Goal: Complete application form: Complete application form

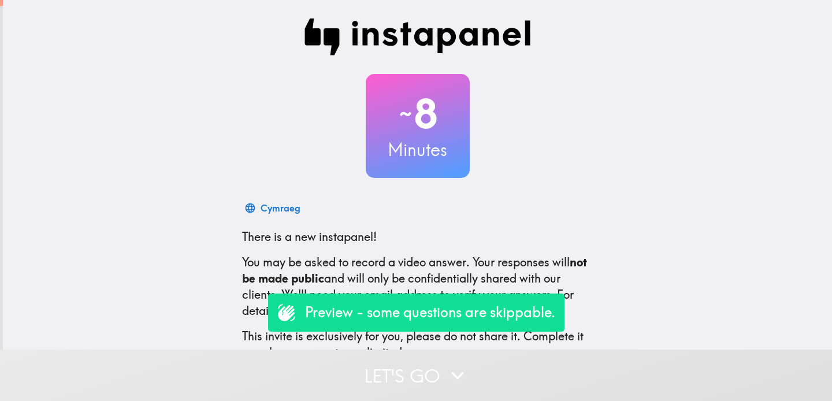
click at [362, 309] on p "Preview - some questions are skippable." at bounding box center [430, 313] width 250 height 20
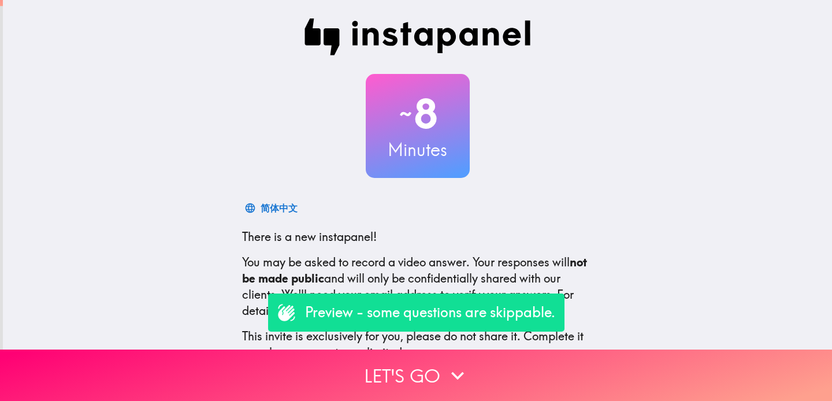
click at [325, 318] on p "Preview - some questions are skippable." at bounding box center [430, 313] width 250 height 20
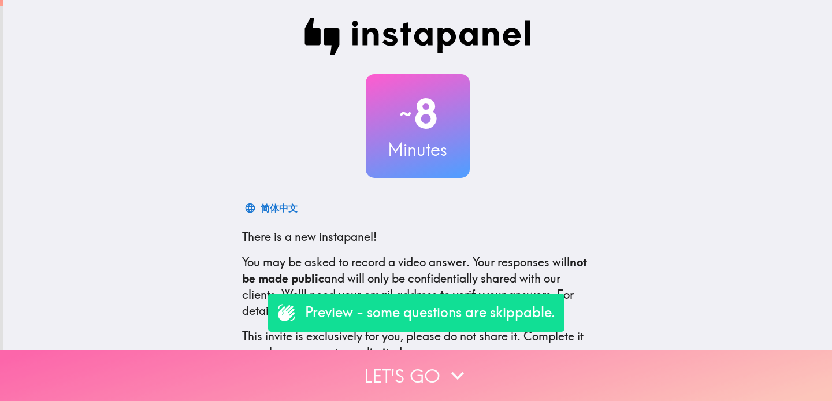
click at [395, 384] on button "Let's go" at bounding box center [416, 375] width 832 height 51
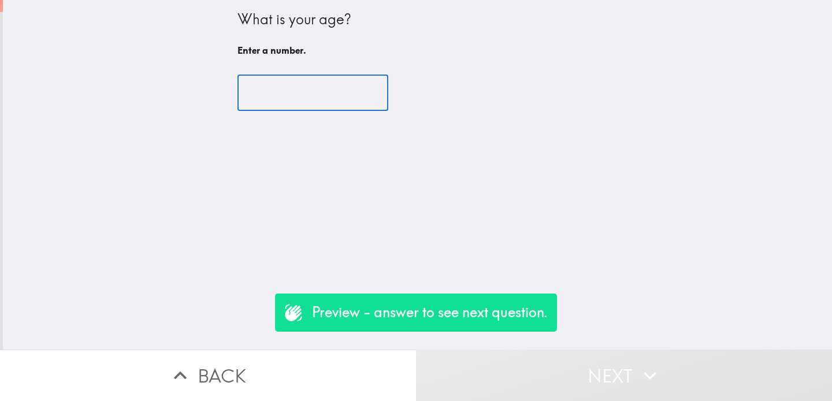
click at [309, 101] on input "number" at bounding box center [313, 93] width 151 height 36
type input "1"
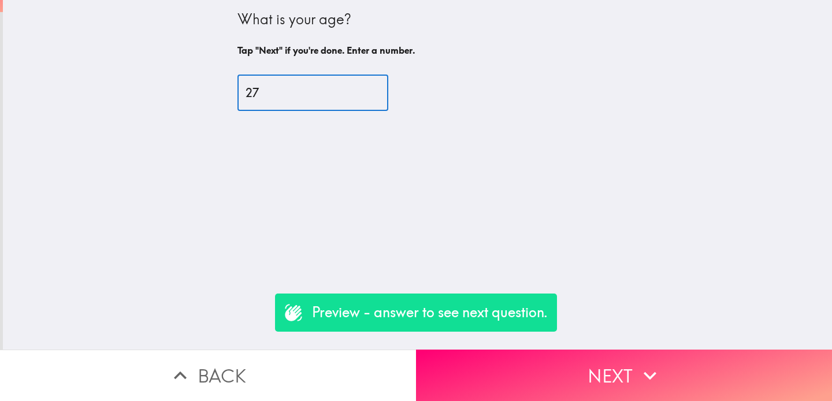
type input "27"
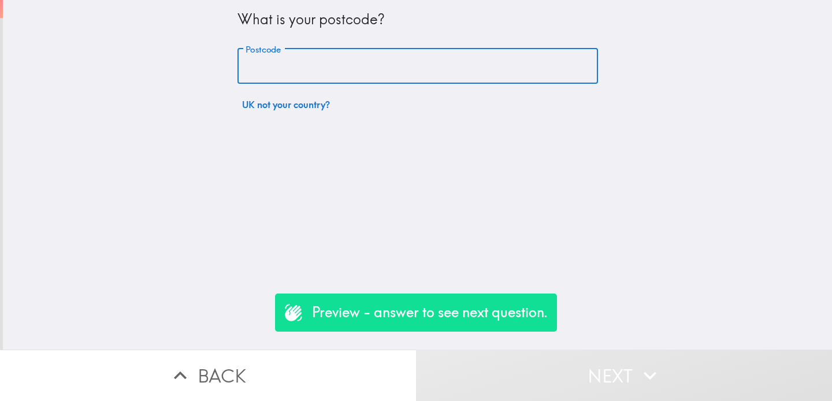
click at [302, 68] on input "Postcode" at bounding box center [418, 67] width 361 height 36
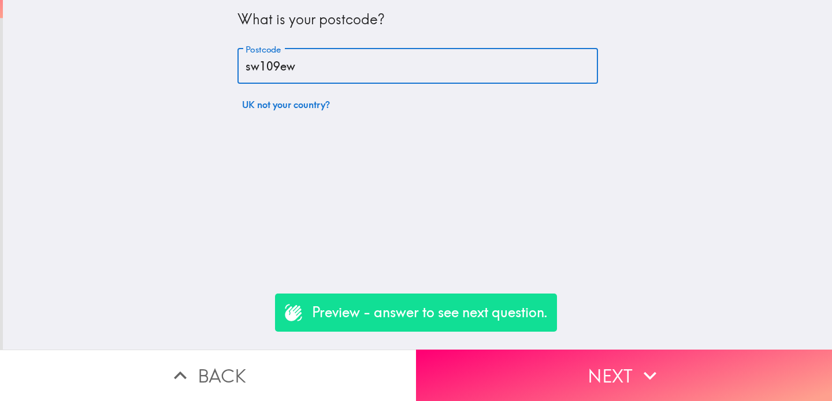
type input "sw109ew"
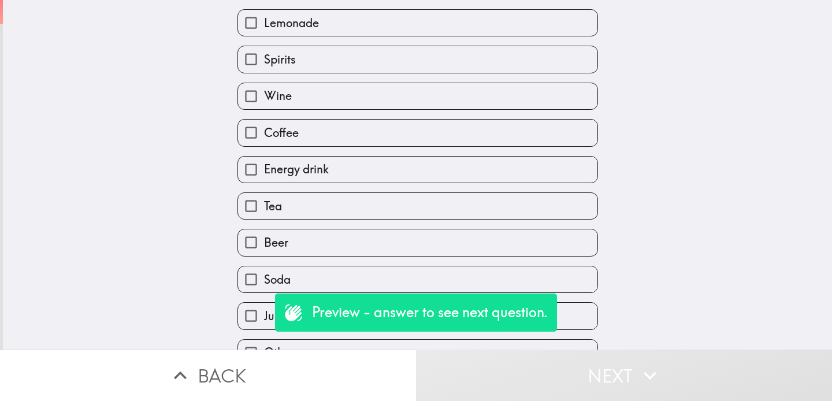
scroll to position [243, 0]
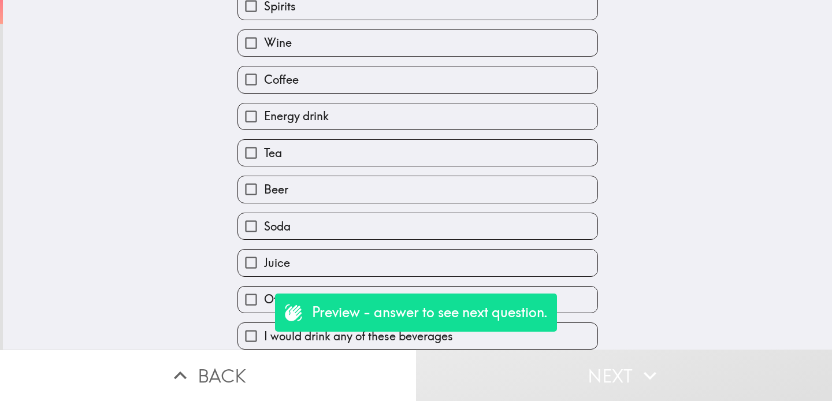
click at [242, 335] on input "I would drink any of these beverages" at bounding box center [251, 336] width 26 height 26
checkbox input "true"
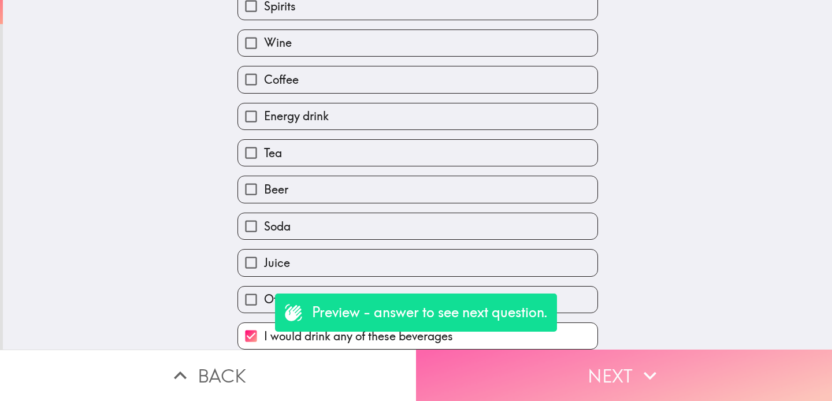
click at [540, 373] on button "Next" at bounding box center [624, 375] width 416 height 51
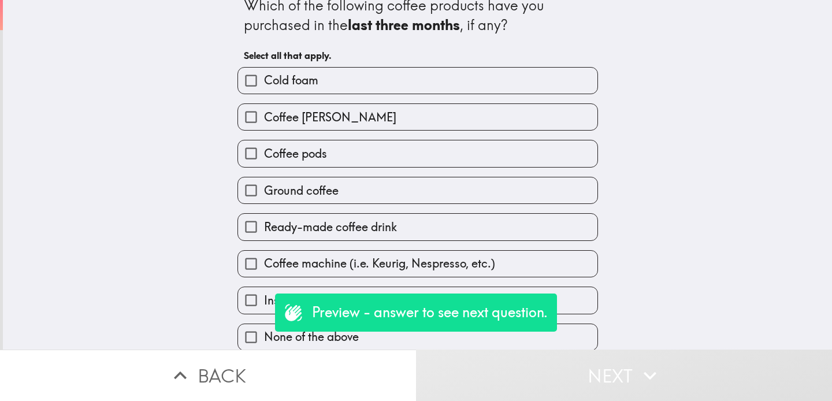
scroll to position [20, 0]
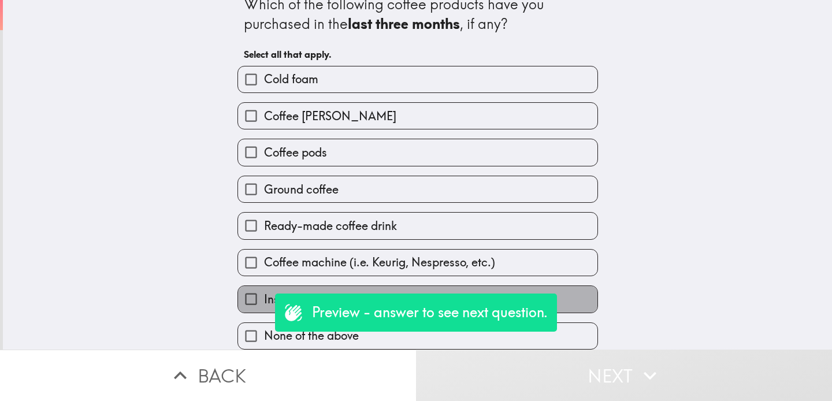
click at [566, 293] on label "Instant coffee" at bounding box center [418, 299] width 360 height 26
click at [264, 293] on input "Instant coffee" at bounding box center [251, 299] width 26 height 26
checkbox input "true"
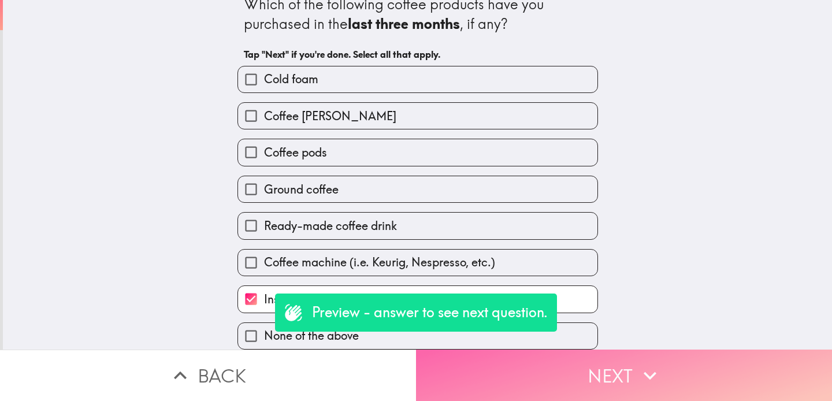
click at [625, 379] on button "Next" at bounding box center [624, 375] width 416 height 51
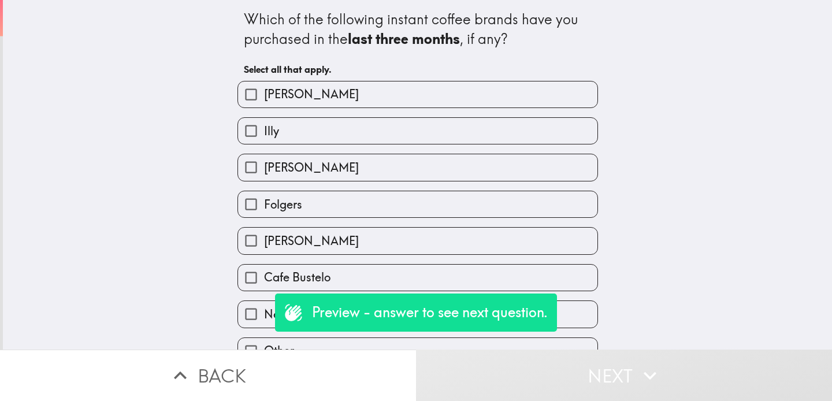
click at [464, 97] on label "[PERSON_NAME]" at bounding box center [418, 95] width 360 height 26
click at [264, 97] on input "[PERSON_NAME]" at bounding box center [251, 95] width 26 height 26
checkbox input "true"
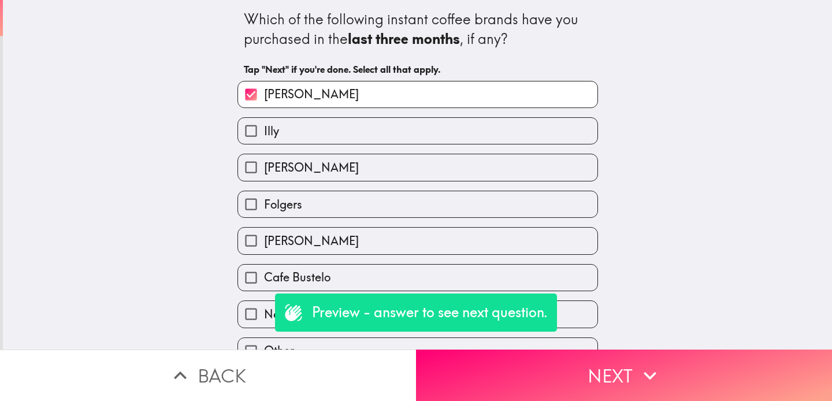
scroll to position [20, 0]
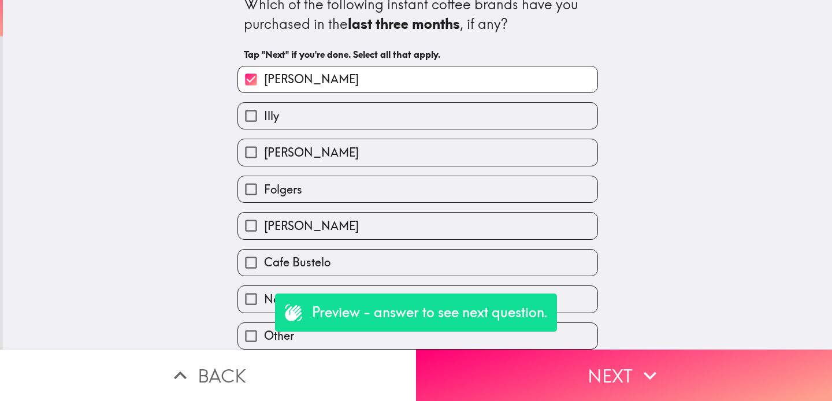
click at [257, 297] on input "Nescafé" at bounding box center [251, 299] width 26 height 26
checkbox input "true"
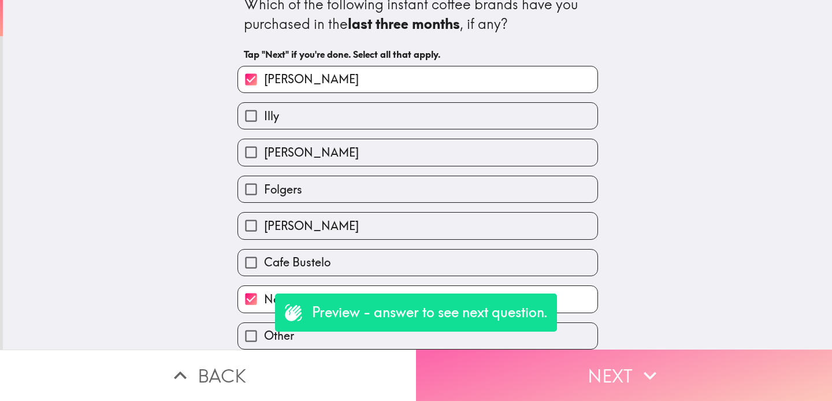
click at [561, 391] on button "Next" at bounding box center [624, 375] width 416 height 51
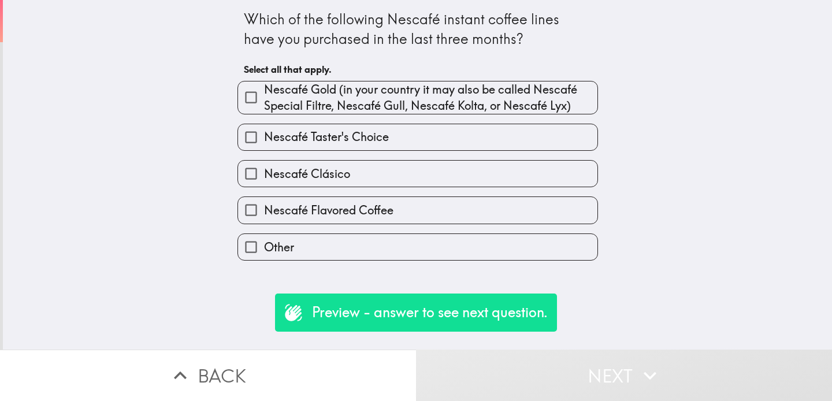
click at [336, 103] on span "Nescafé Gold (in your country it may also be called Nescafé Special Filtre, Nes…" at bounding box center [431, 98] width 334 height 32
click at [264, 103] on input "Nescafé Gold (in your country it may also be called Nescafé Special Filtre, Nes…" at bounding box center [251, 97] width 26 height 26
checkbox input "true"
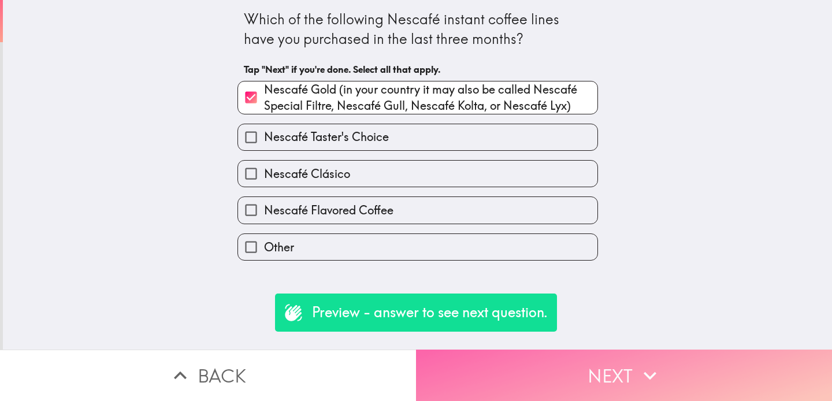
click at [524, 384] on button "Next" at bounding box center [624, 375] width 416 height 51
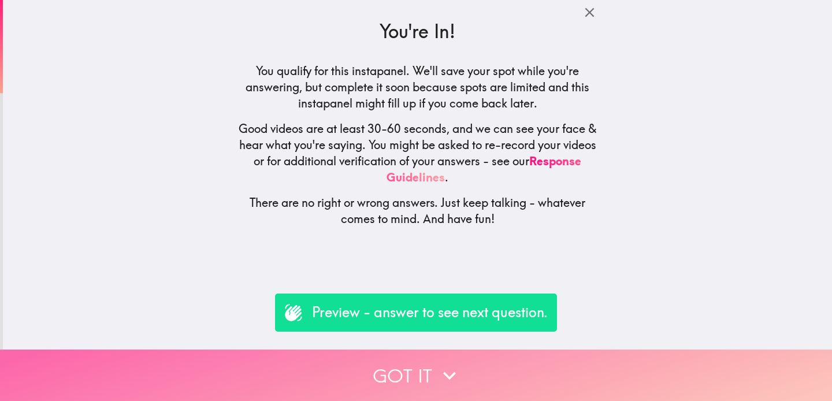
click at [483, 364] on button "Got it" at bounding box center [416, 375] width 832 height 51
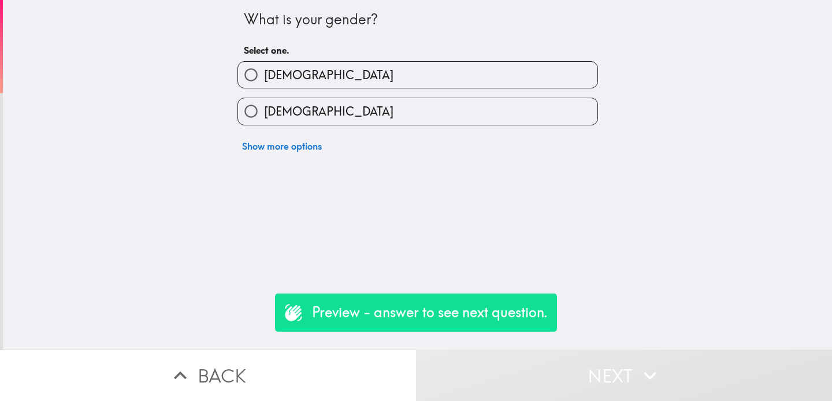
click at [376, 104] on label "[DEMOGRAPHIC_DATA]" at bounding box center [418, 111] width 360 height 26
click at [264, 104] on input "[DEMOGRAPHIC_DATA]" at bounding box center [251, 111] width 26 height 26
radio input "true"
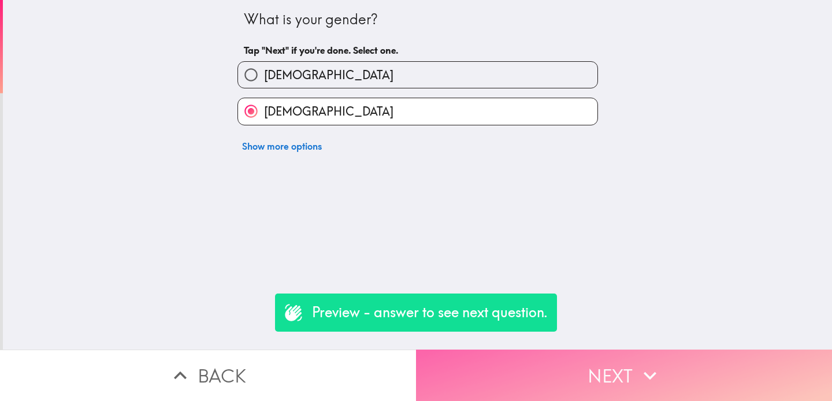
click at [591, 365] on button "Next" at bounding box center [624, 375] width 416 height 51
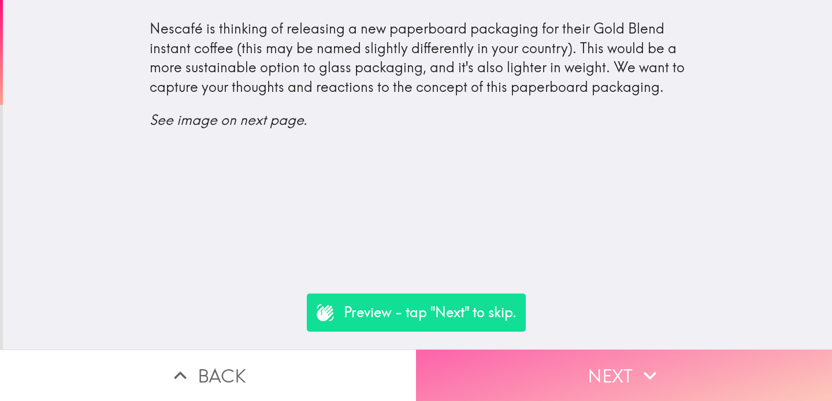
click at [562, 382] on button "Next" at bounding box center [624, 375] width 416 height 51
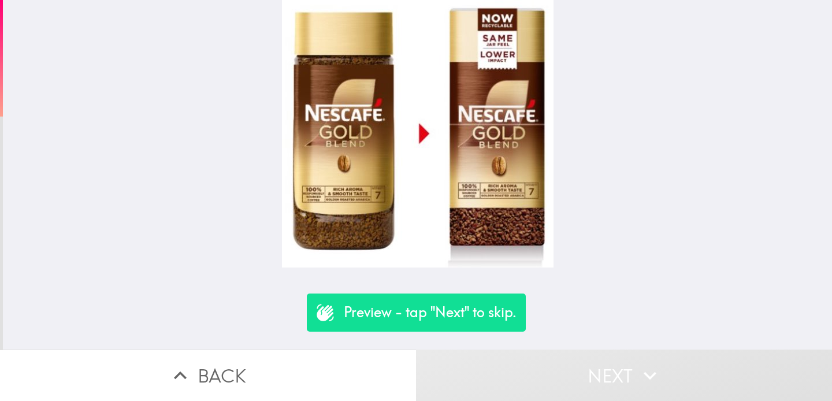
click at [627, 310] on div at bounding box center [417, 175] width 829 height 350
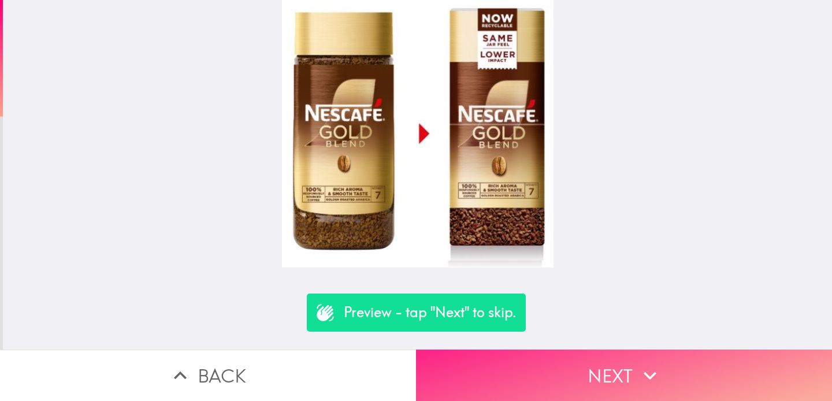
click at [616, 397] on button "Next" at bounding box center [624, 375] width 416 height 51
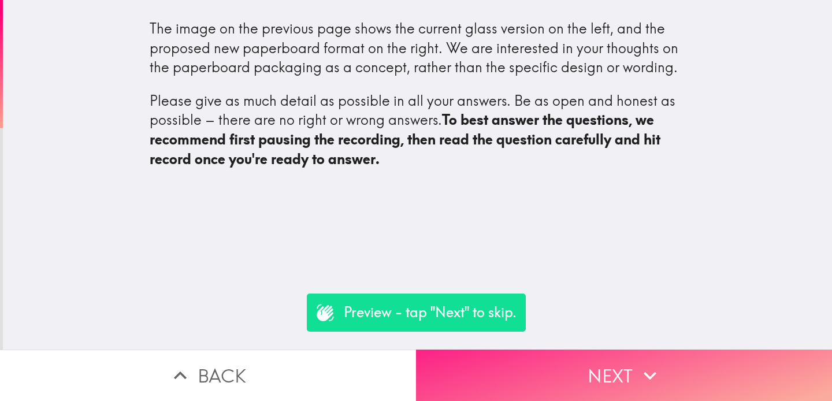
click at [577, 374] on button "Next" at bounding box center [624, 375] width 416 height 51
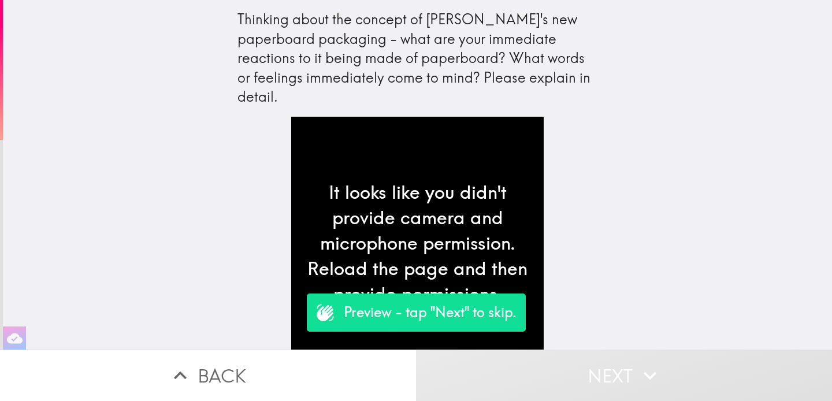
click at [693, 298] on div "Thinking about the concept of [PERSON_NAME]'s new paperboard packaging - what a…" at bounding box center [417, 175] width 829 height 350
click at [640, 380] on icon "button" at bounding box center [650, 375] width 25 height 25
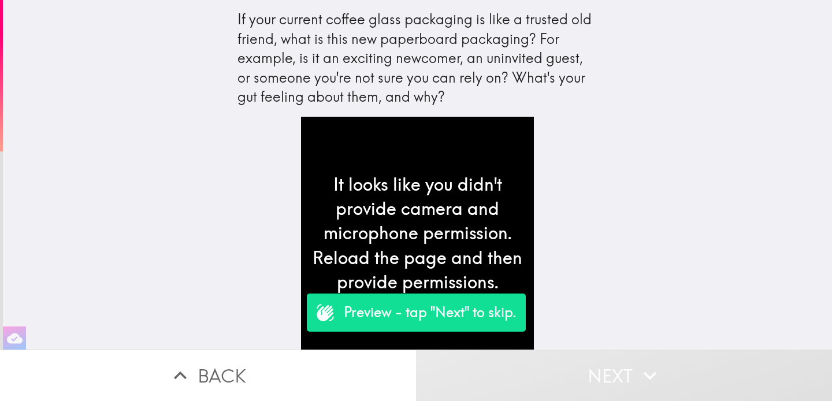
click at [646, 386] on icon "button" at bounding box center [650, 375] width 25 height 25
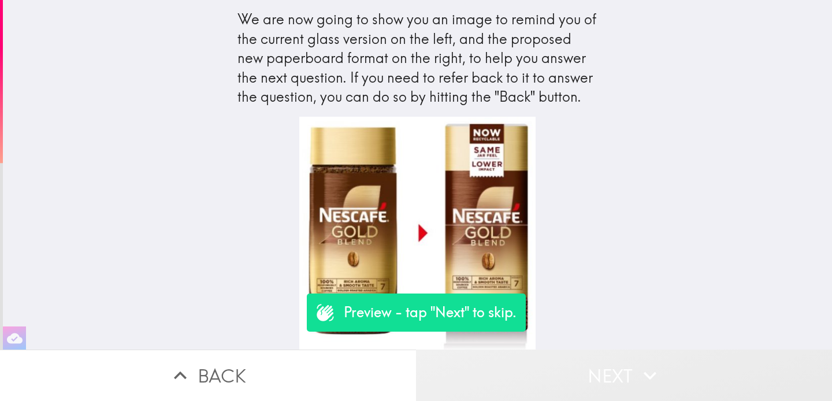
click at [621, 373] on button "Next" at bounding box center [624, 375] width 416 height 51
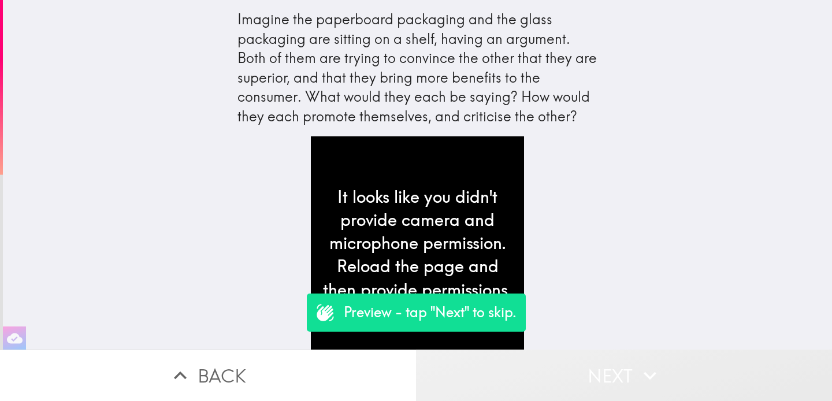
click at [621, 373] on button "Next" at bounding box center [624, 375] width 416 height 51
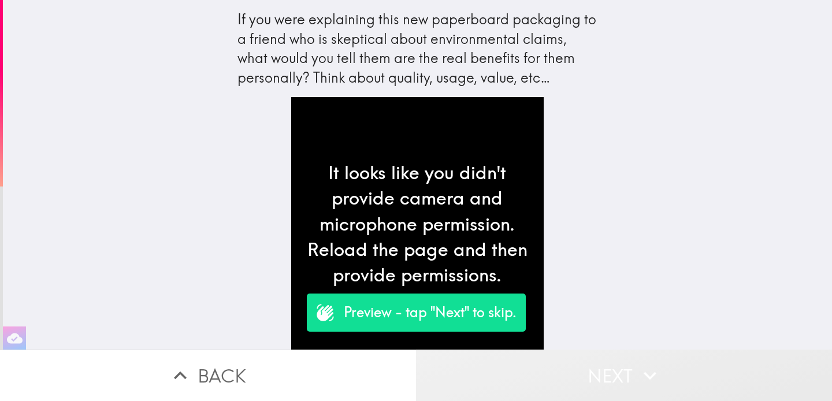
click at [640, 374] on icon "button" at bounding box center [650, 375] width 25 height 25
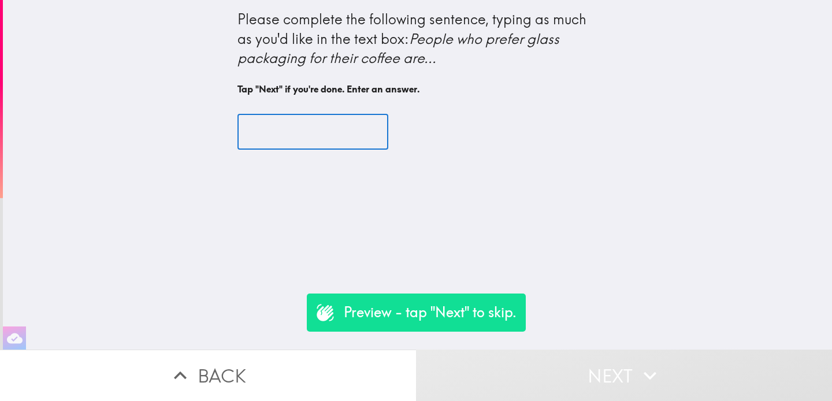
click at [314, 132] on input "text" at bounding box center [313, 132] width 151 height 36
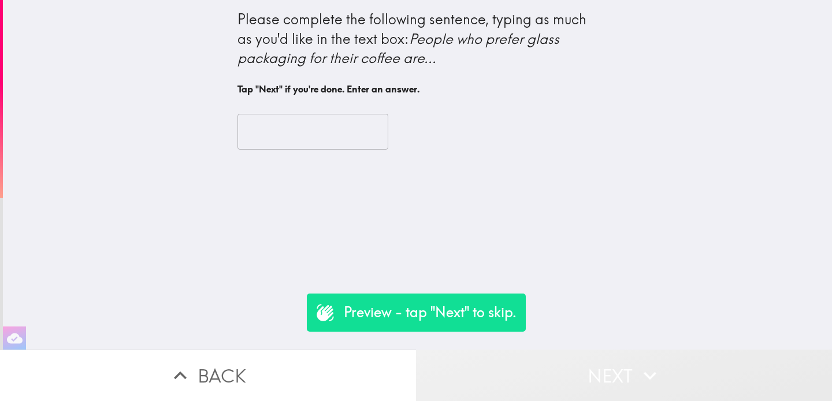
click at [661, 375] on icon "button" at bounding box center [650, 375] width 25 height 25
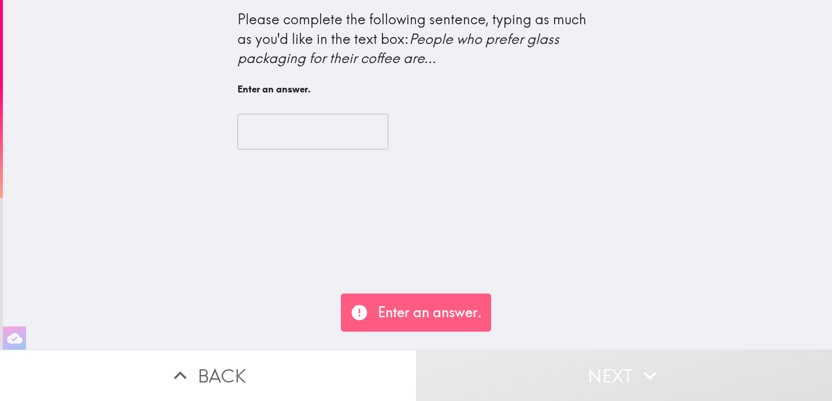
click at [343, 125] on input "text" at bounding box center [313, 132] width 151 height 36
type input "s"
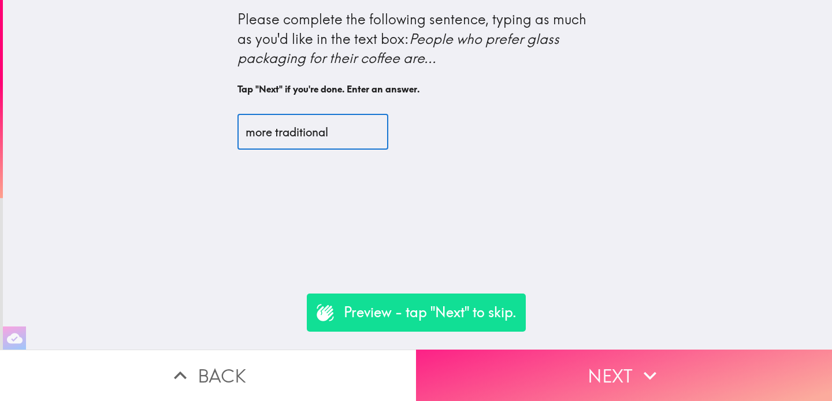
type input "more traditional"
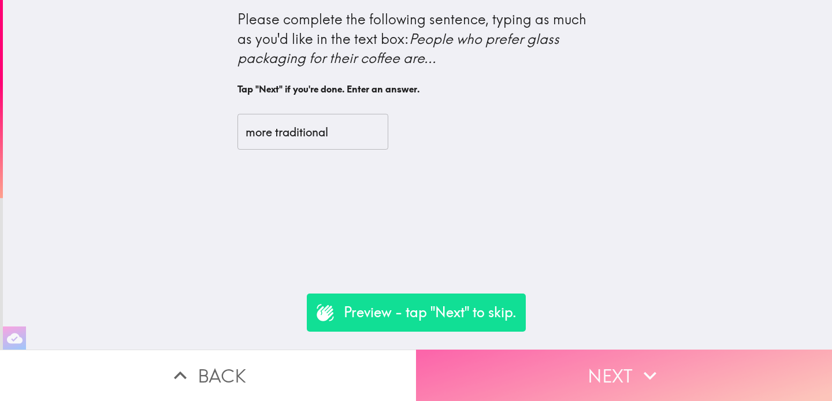
click at [632, 369] on button "Next" at bounding box center [624, 375] width 416 height 51
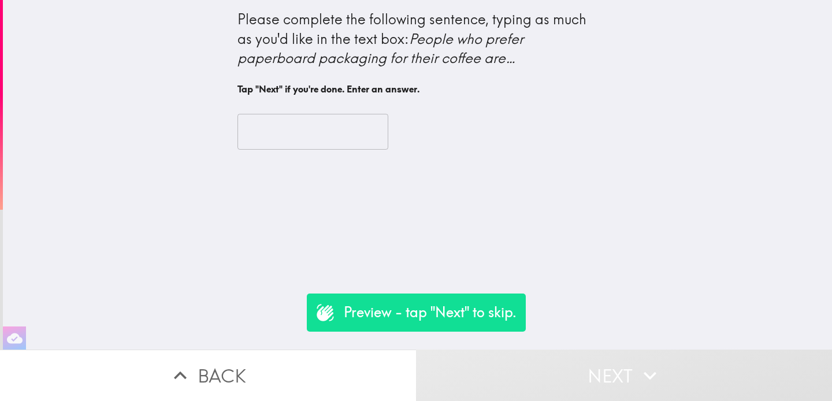
click at [314, 104] on div "​" at bounding box center [418, 132] width 361 height 64
click at [314, 133] on input "text" at bounding box center [313, 132] width 151 height 36
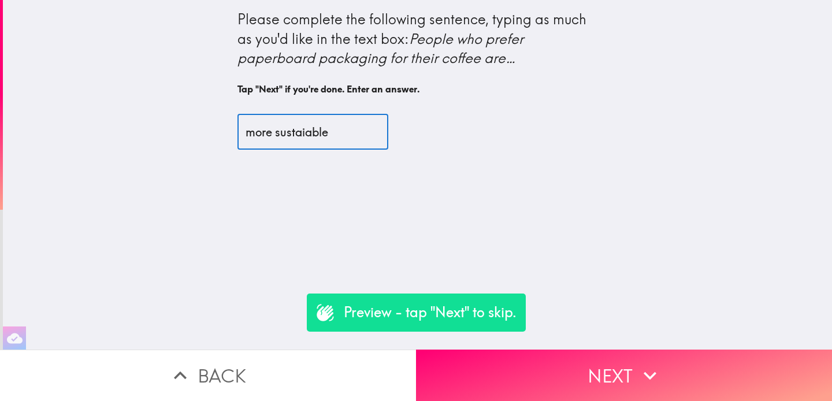
click at [299, 137] on input "more sustaiable" at bounding box center [313, 132] width 151 height 36
click at [303, 131] on input "more sustaiable" at bounding box center [313, 132] width 151 height 36
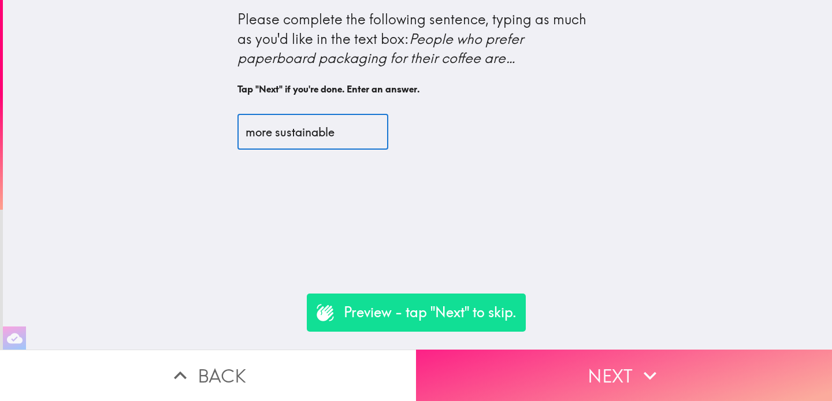
type input "more sustainable"
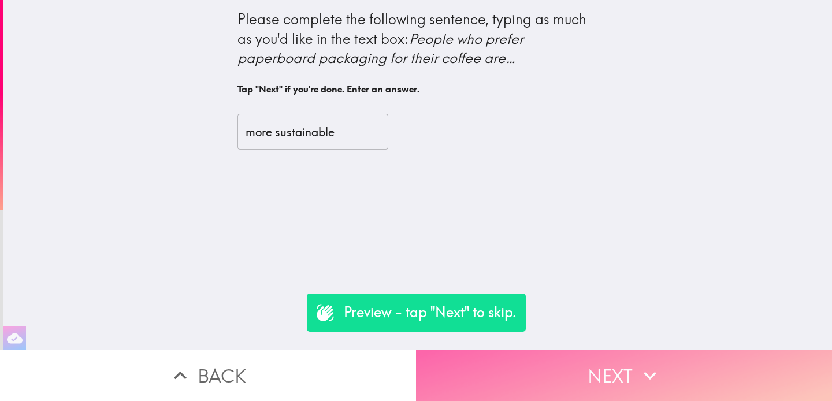
click at [646, 387] on icon "button" at bounding box center [650, 375] width 25 height 25
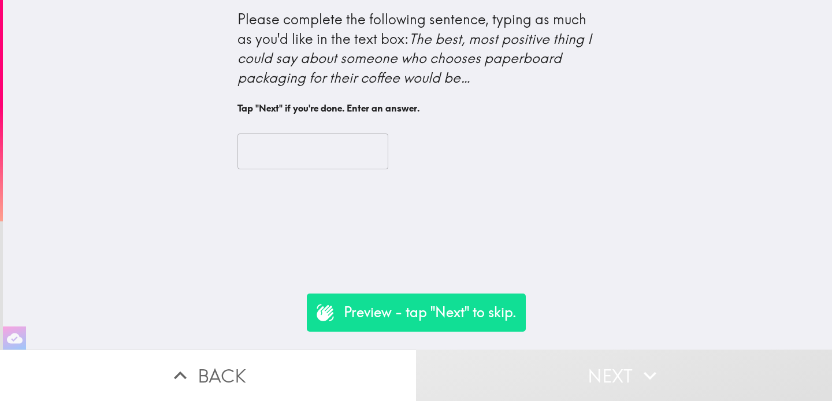
click at [327, 154] on input "text" at bounding box center [313, 152] width 151 height 36
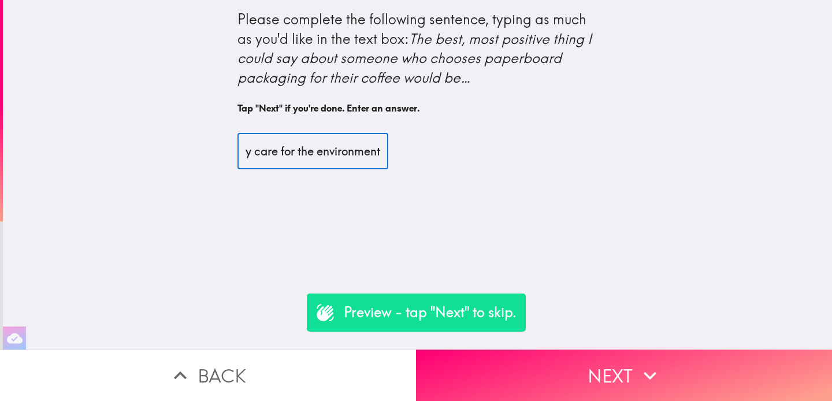
scroll to position [0, 31]
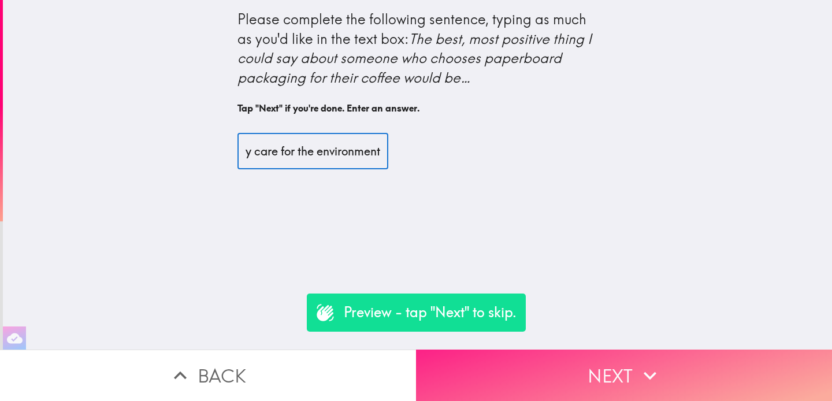
type input "they care for the environment"
click at [618, 387] on button "Next" at bounding box center [624, 375] width 416 height 51
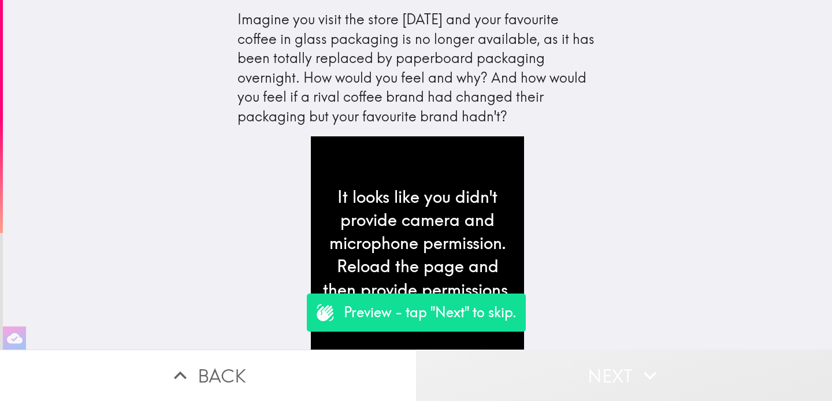
click at [618, 387] on button "Next" at bounding box center [624, 375] width 416 height 51
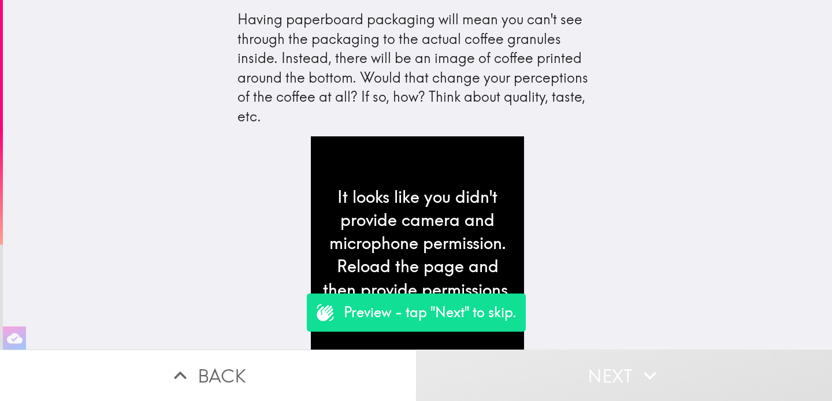
click at [618, 387] on button "Next" at bounding box center [624, 375] width 416 height 51
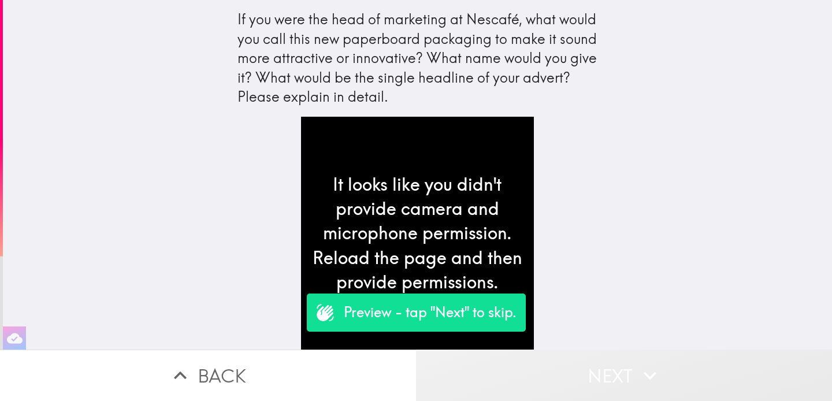
click at [618, 387] on button "Next" at bounding box center [624, 375] width 416 height 51
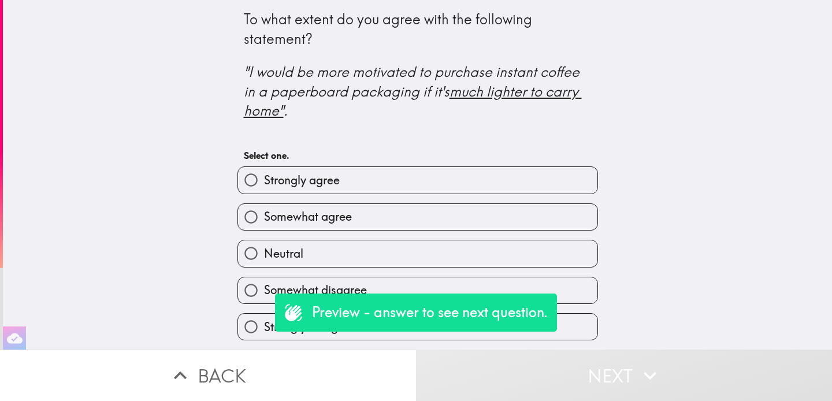
click at [586, 371] on button "Next" at bounding box center [624, 375] width 416 height 51
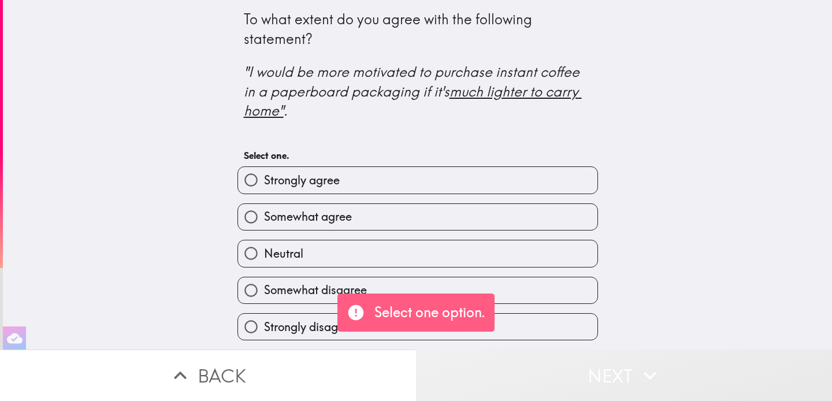
click at [586, 371] on button "Next" at bounding box center [624, 375] width 416 height 51
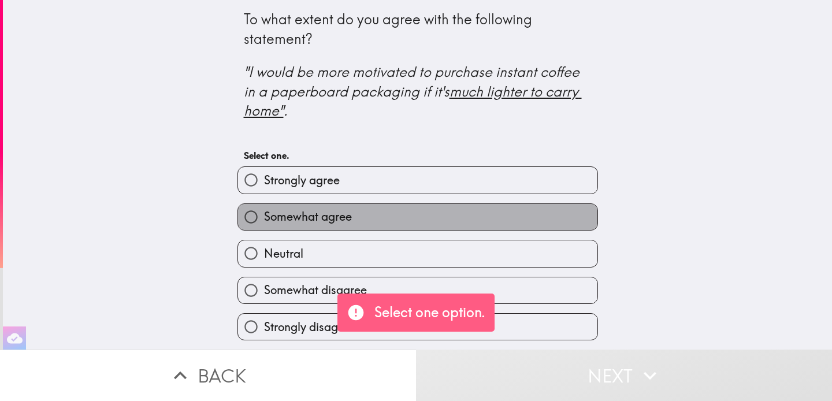
click at [493, 214] on label "Somewhat agree" at bounding box center [418, 217] width 360 height 26
click at [264, 214] on input "Somewhat agree" at bounding box center [251, 217] width 26 height 26
radio input "true"
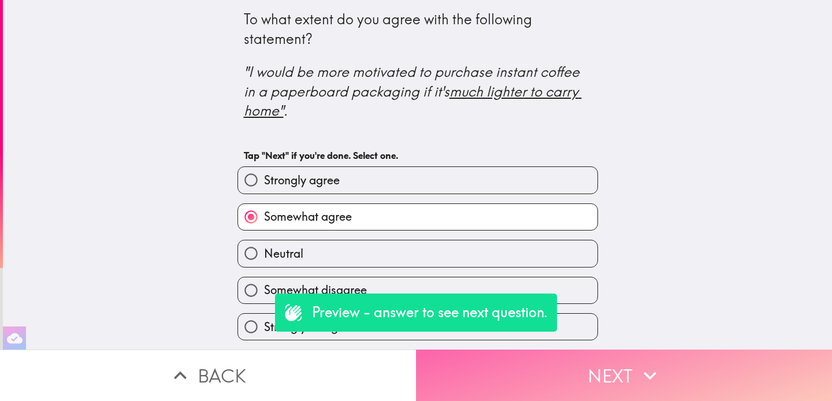
click at [611, 375] on button "Next" at bounding box center [624, 375] width 416 height 51
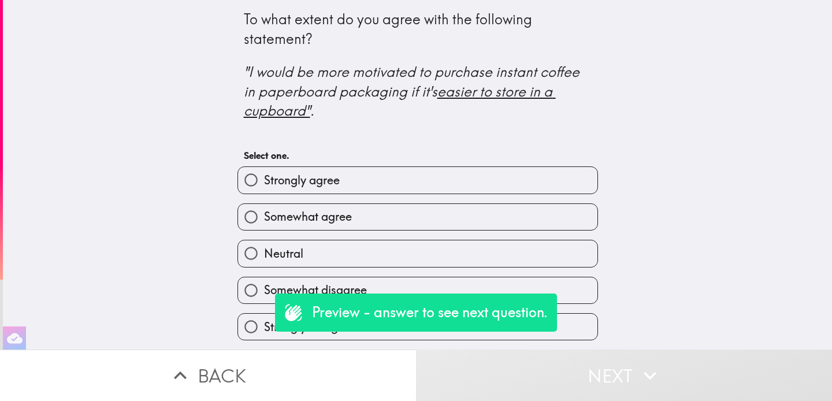
click at [505, 260] on label "Neutral" at bounding box center [418, 253] width 360 height 26
click at [264, 260] on input "Neutral" at bounding box center [251, 253] width 26 height 26
radio input "true"
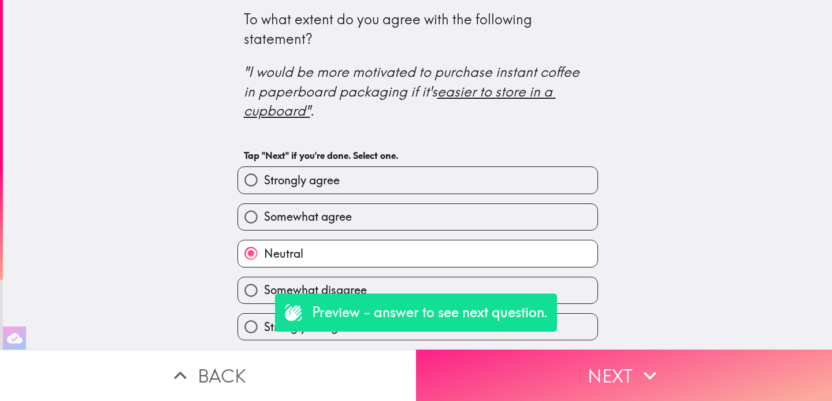
click at [621, 366] on button "Next" at bounding box center [624, 375] width 416 height 51
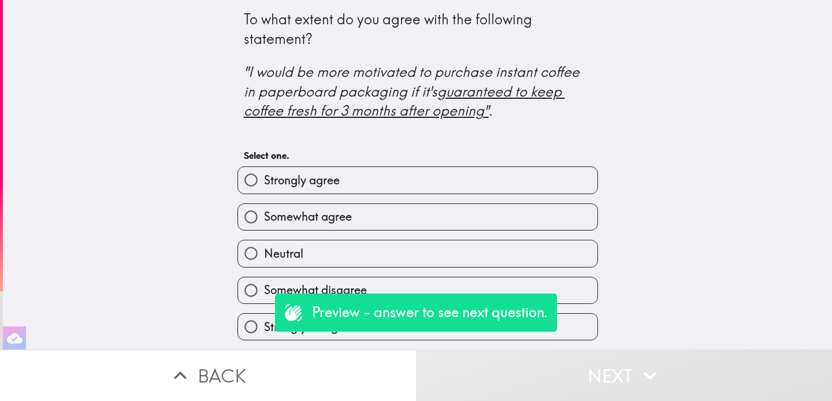
click at [562, 234] on div "Neutral" at bounding box center [413, 249] width 370 height 36
click at [559, 215] on label "Somewhat agree" at bounding box center [418, 217] width 360 height 26
click at [264, 215] on input "Somewhat agree" at bounding box center [251, 217] width 26 height 26
radio input "true"
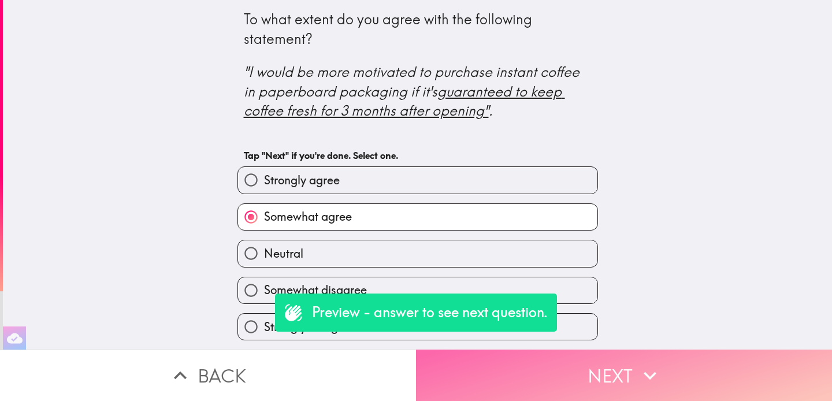
click at [654, 396] on button "Next" at bounding box center [624, 375] width 416 height 51
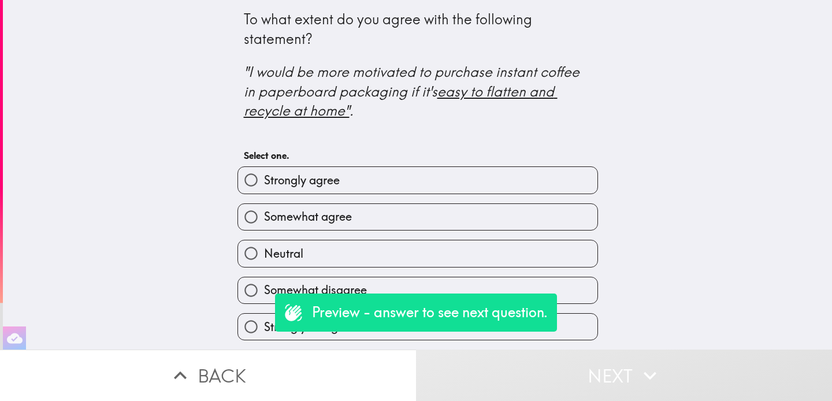
click at [503, 192] on label "Strongly agree" at bounding box center [418, 180] width 360 height 26
click at [264, 192] on input "Strongly agree" at bounding box center [251, 180] width 26 height 26
radio input "true"
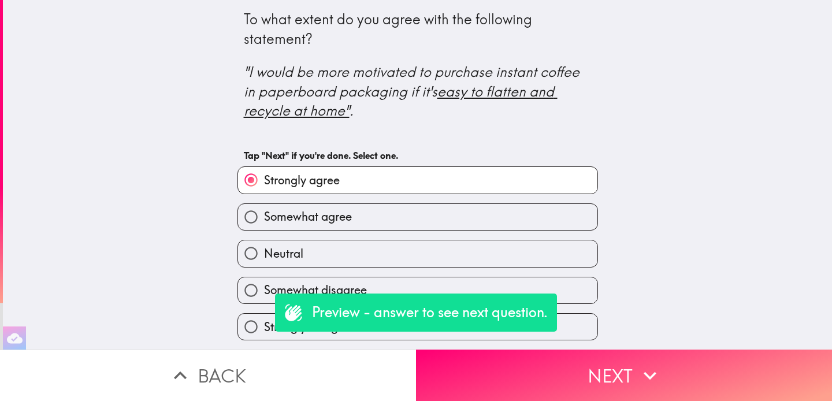
click at [489, 256] on label "Neutral" at bounding box center [418, 253] width 360 height 26
click at [264, 256] on input "Neutral" at bounding box center [251, 253] width 26 height 26
radio input "true"
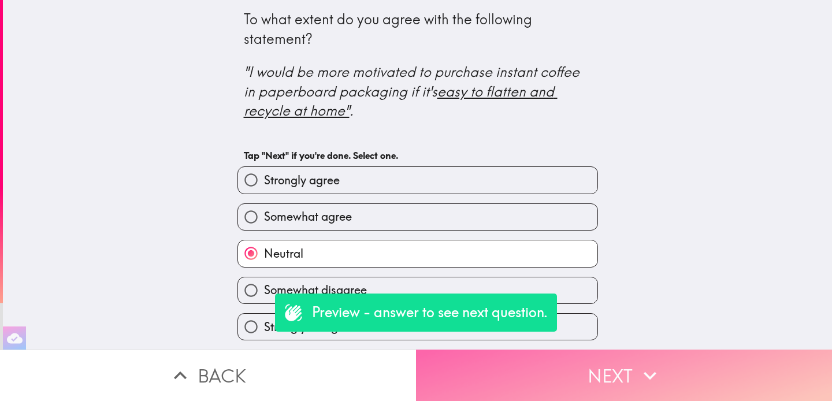
click at [630, 383] on button "Next" at bounding box center [624, 375] width 416 height 51
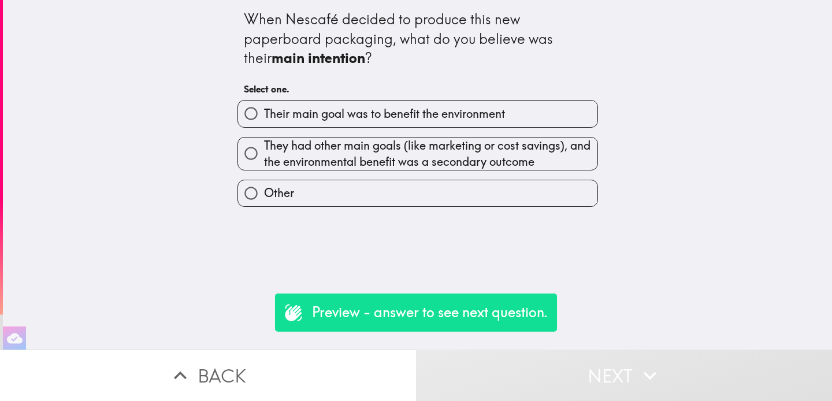
click at [517, 110] on label "Their main goal was to benefit the environment" at bounding box center [418, 114] width 360 height 26
click at [264, 110] on input "Their main goal was to benefit the environment" at bounding box center [251, 114] width 26 height 26
radio input "true"
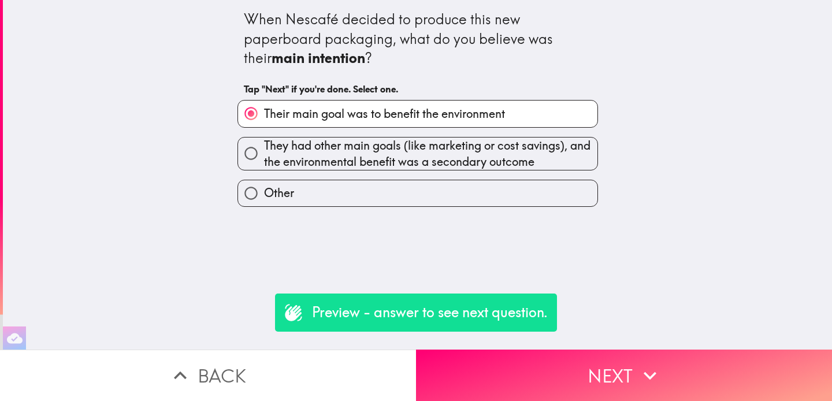
click at [532, 158] on span "They had other main goals (like marketing or cost savings), and the environment…" at bounding box center [431, 154] width 334 height 32
click at [264, 158] on input "They had other main goals (like marketing or cost savings), and the environment…" at bounding box center [251, 153] width 26 height 26
radio input "true"
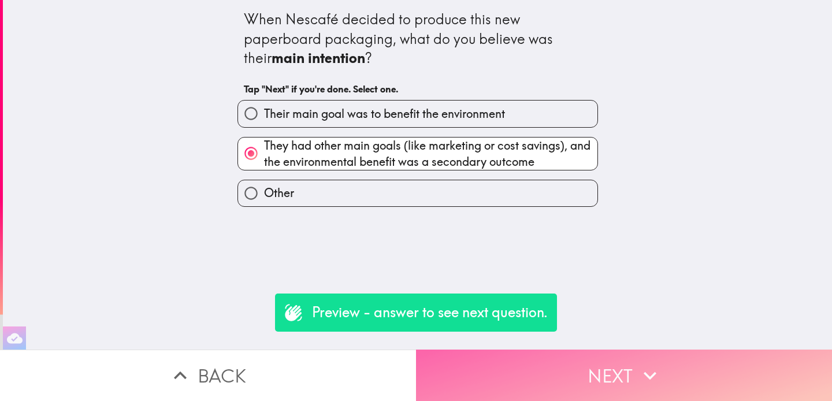
click at [620, 366] on button "Next" at bounding box center [624, 375] width 416 height 51
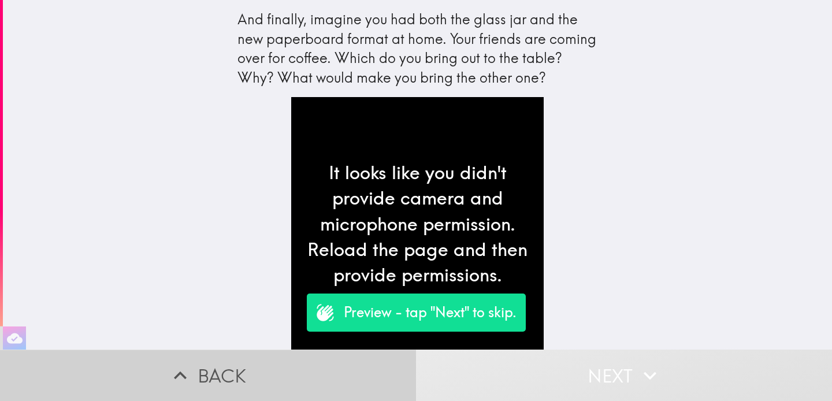
click at [231, 370] on button "Back" at bounding box center [208, 375] width 416 height 51
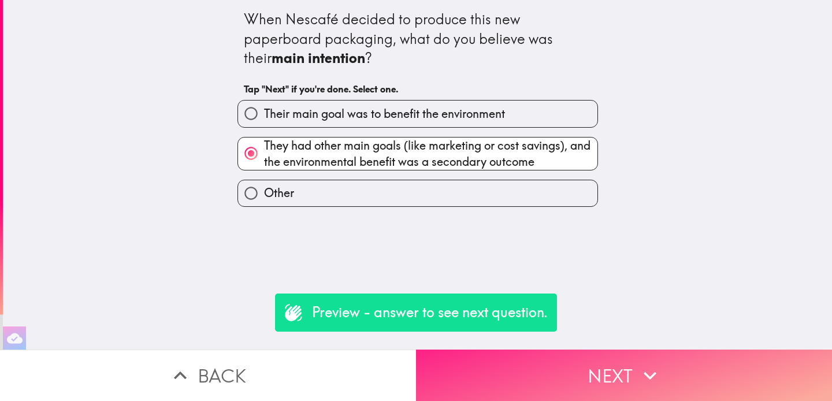
click at [655, 368] on icon "button" at bounding box center [650, 375] width 25 height 25
